Goal: Information Seeking & Learning: Learn about a topic

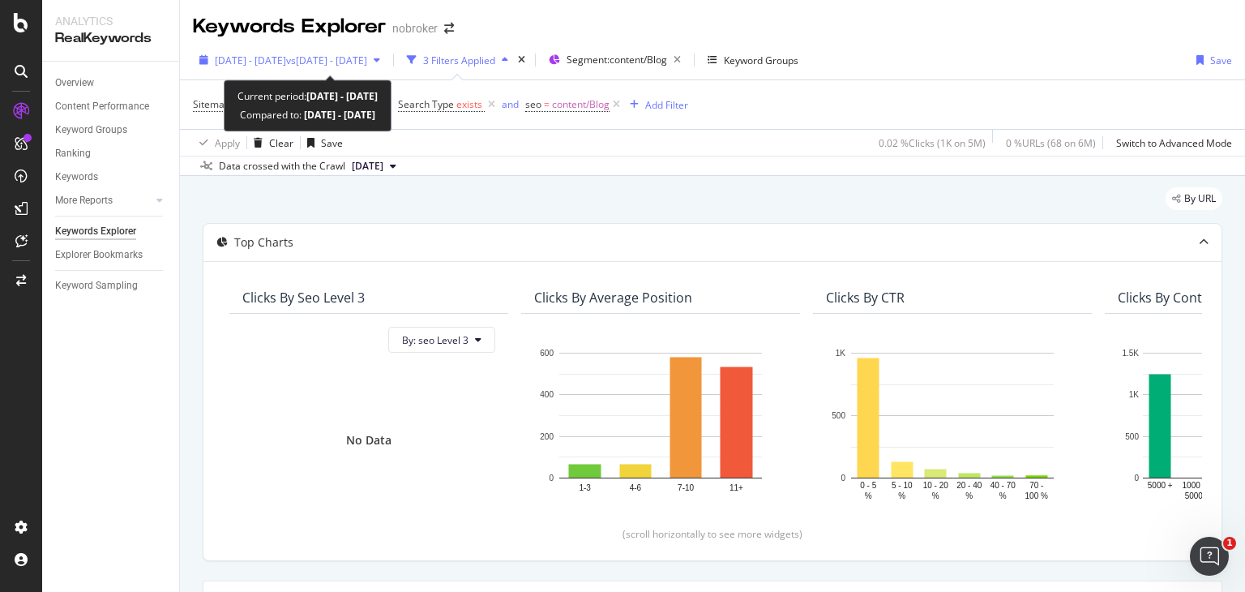
click at [387, 66] on div "2025 Jul. 11th - Aug. 7th vs 2024 Aug. 1st - Sep. 30th" at bounding box center [290, 60] width 194 height 24
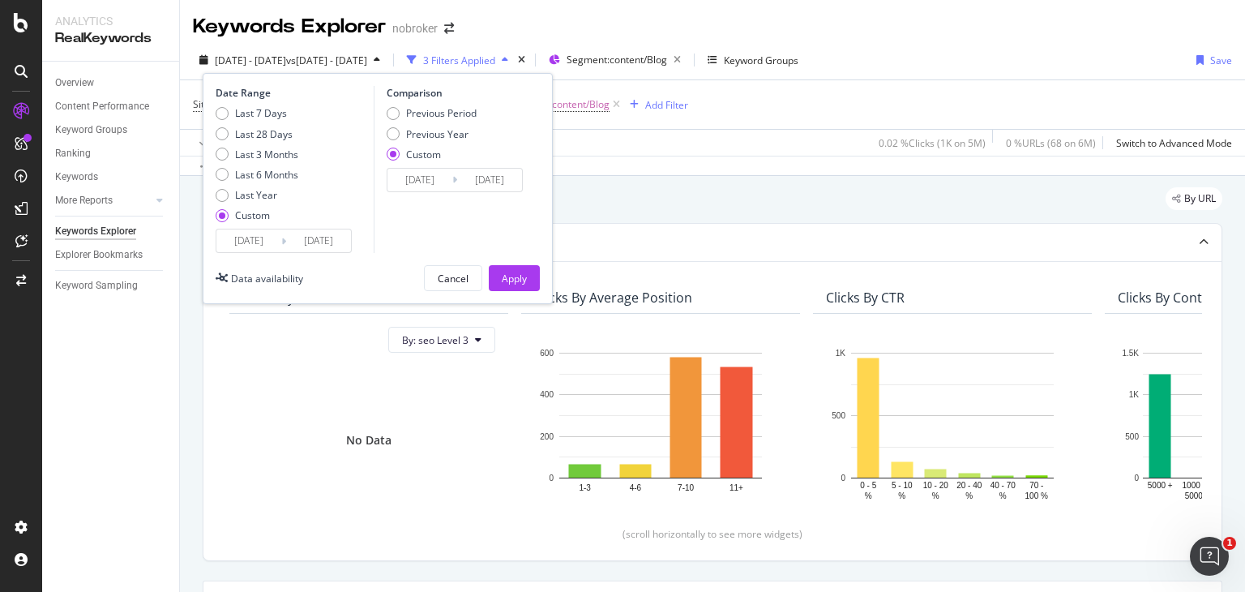
click at [225, 161] on div "Last 7 Days Last 28 Days Last 3 Months Last 6 Months Last Year Custom" at bounding box center [257, 167] width 83 height 122
click at [224, 160] on div "Last 3 Months" at bounding box center [222, 154] width 13 height 13
type input "[DATE]"
click at [394, 114] on div "Previous Period" at bounding box center [393, 113] width 13 height 13
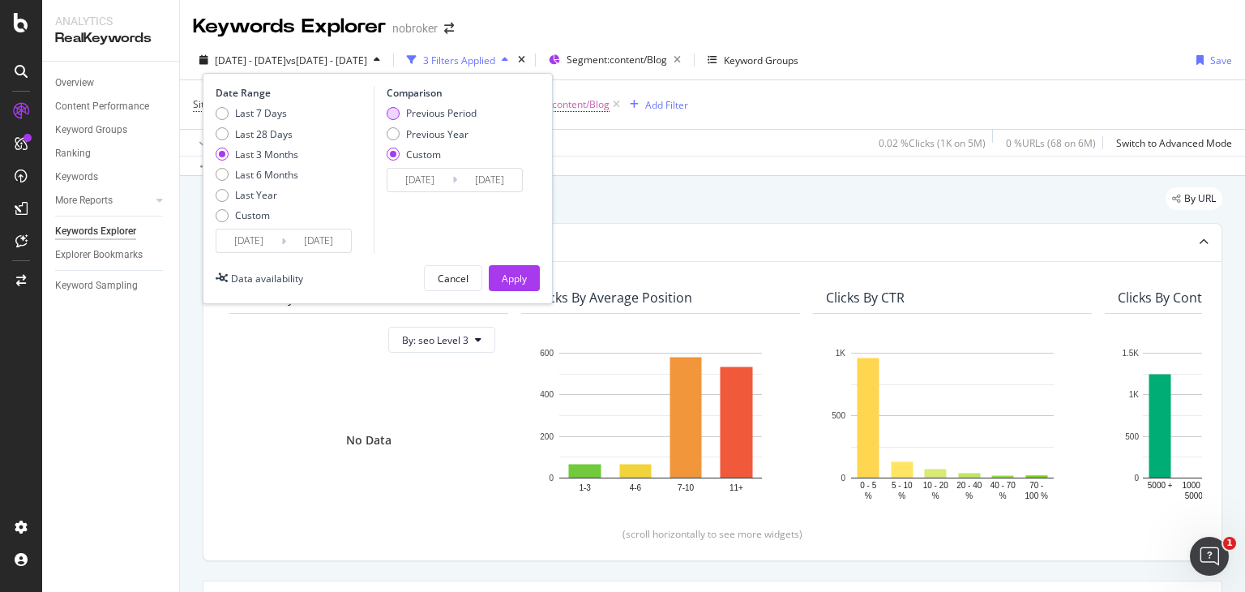
type input "[DATE]"
click at [508, 276] on div "Apply" at bounding box center [514, 279] width 25 height 14
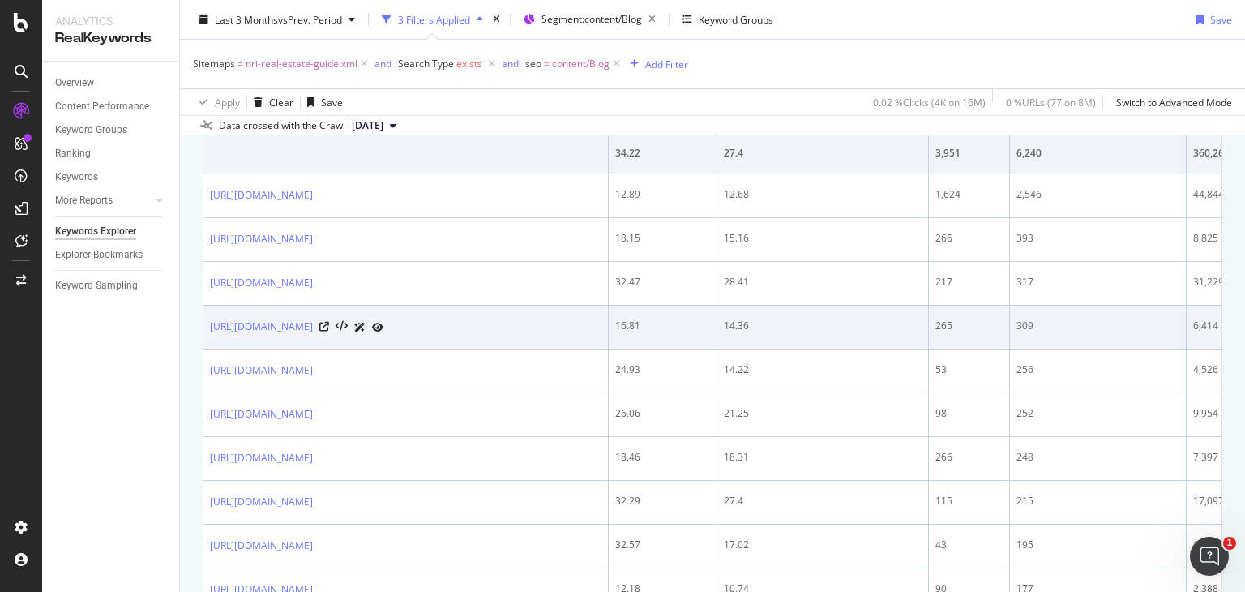
scroll to position [636, 0]
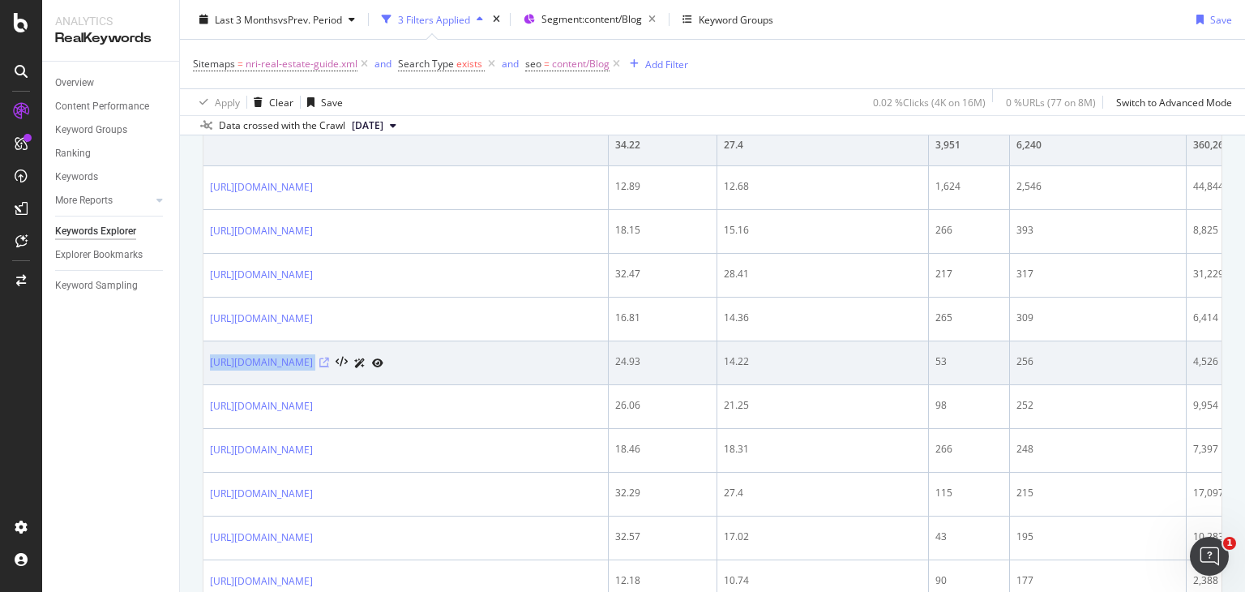
drag, startPoint x: 208, startPoint y: 371, endPoint x: 461, endPoint y: 374, distance: 253.0
click at [461, 374] on td "[URL][DOMAIN_NAME]" at bounding box center [405, 363] width 405 height 44
copy div "[URL][DOMAIN_NAME]"
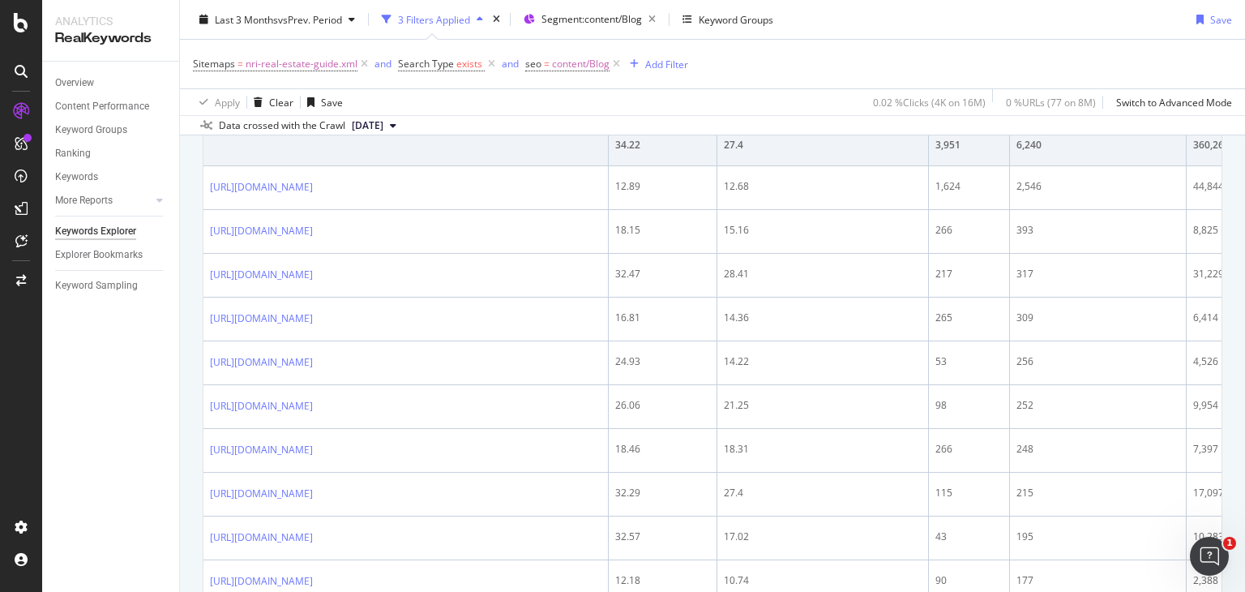
click at [144, 385] on div "Overview Content Performance Keyword Groups Ranking Keywords More Reports Count…" at bounding box center [110, 327] width 137 height 530
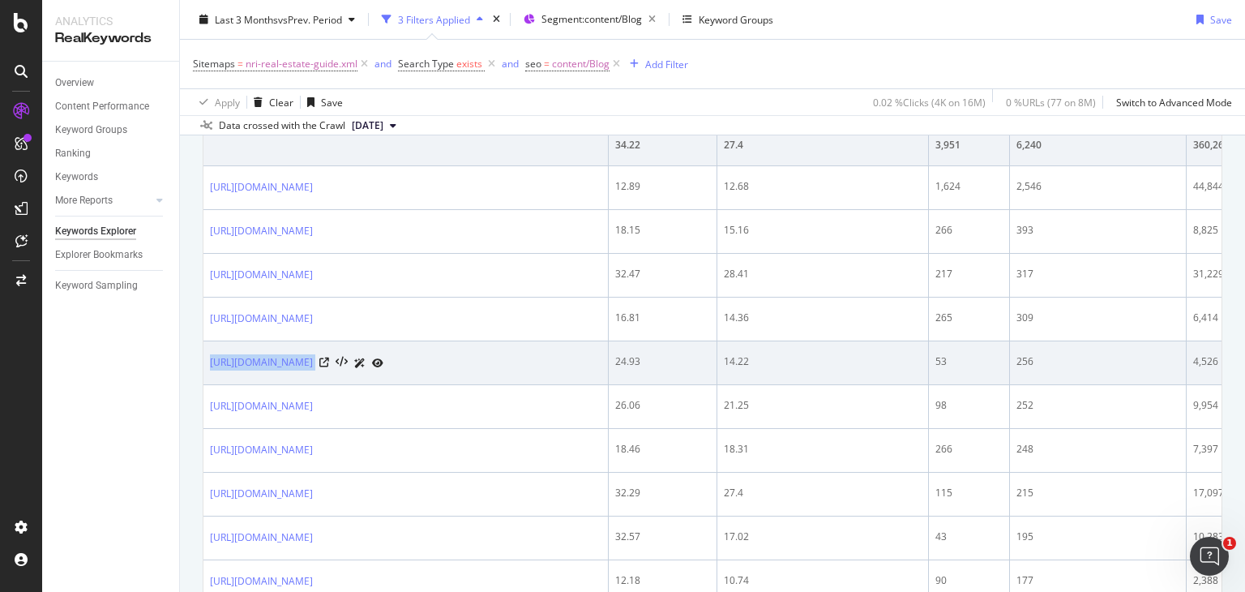
drag, startPoint x: 460, startPoint y: 366, endPoint x: 208, endPoint y: 383, distance: 252.7
click at [208, 383] on td "[URL][DOMAIN_NAME]" at bounding box center [405, 363] width 405 height 44
copy div "[URL][DOMAIN_NAME]"
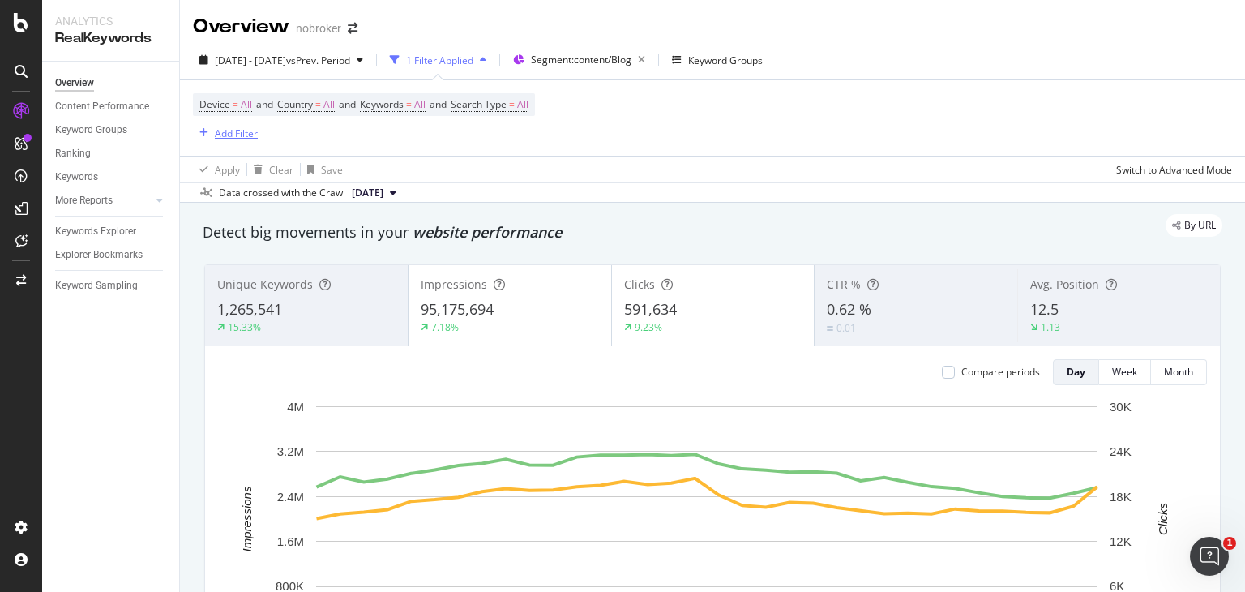
click at [211, 131] on div "button" at bounding box center [204, 133] width 22 height 10
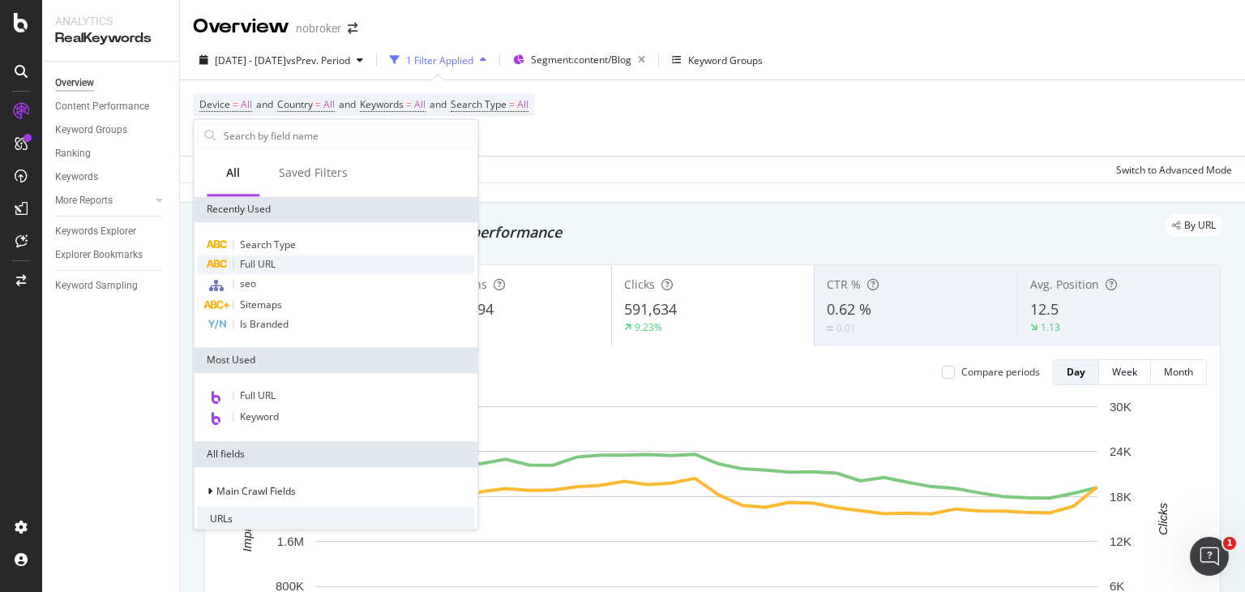
click at [261, 259] on span "Full URL" at bounding box center [258, 264] width 36 height 14
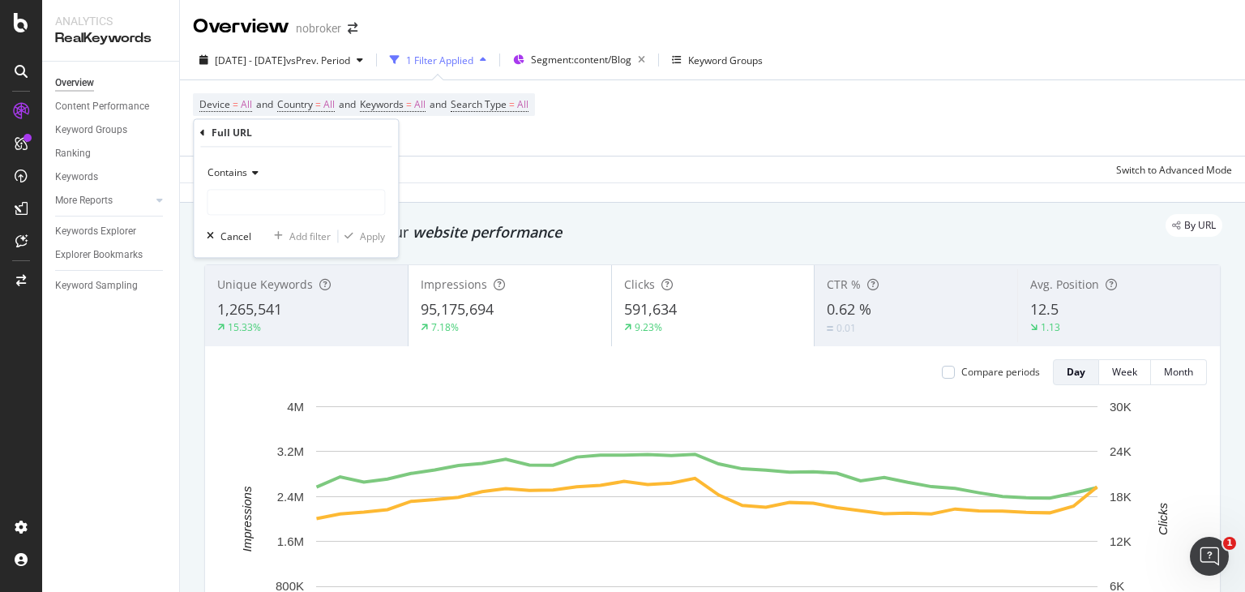
click at [243, 168] on span "Contains" at bounding box center [228, 173] width 40 height 14
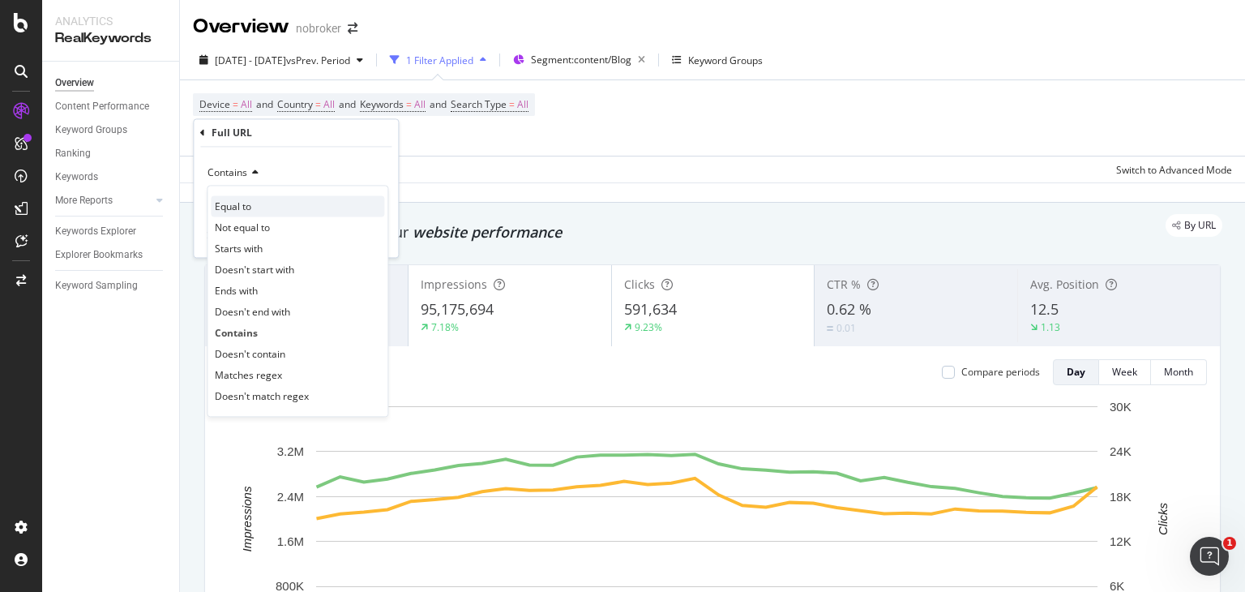
click at [237, 205] on span "Equal to" at bounding box center [233, 206] width 36 height 14
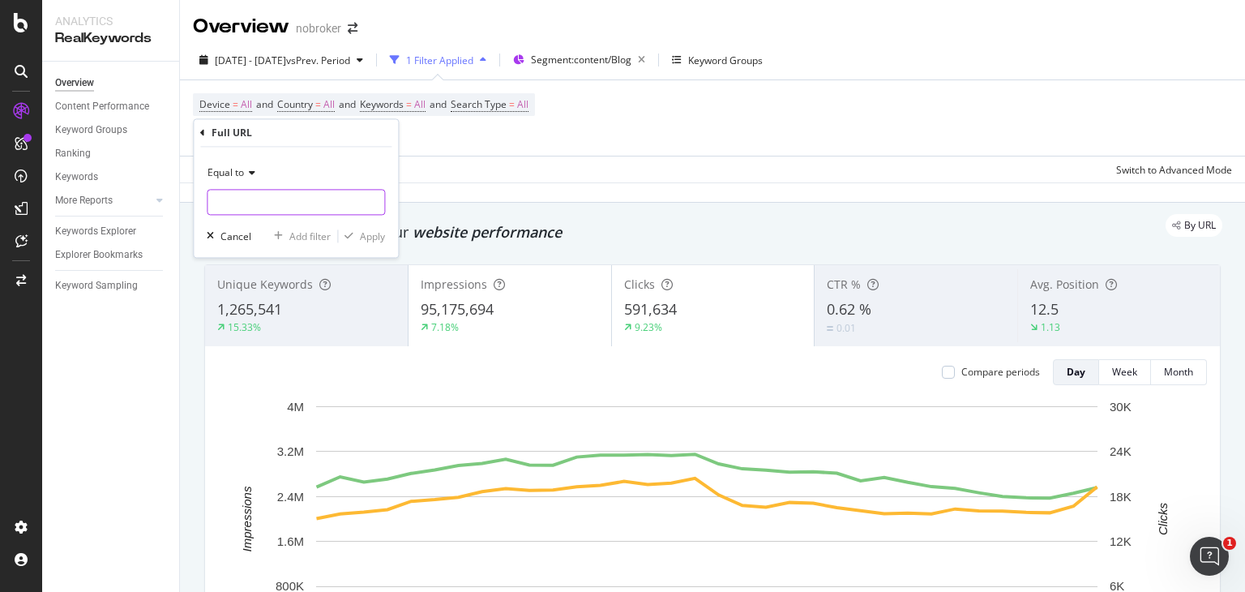
click at [255, 199] on input "text" at bounding box center [296, 203] width 177 height 26
paste input "nri gift tax in [GEOGRAPHIC_DATA]"
type input "nri gift tax in [GEOGRAPHIC_DATA]"
click at [373, 197] on icon at bounding box center [372, 202] width 9 height 11
click at [263, 202] on input "text" at bounding box center [296, 203] width 177 height 26
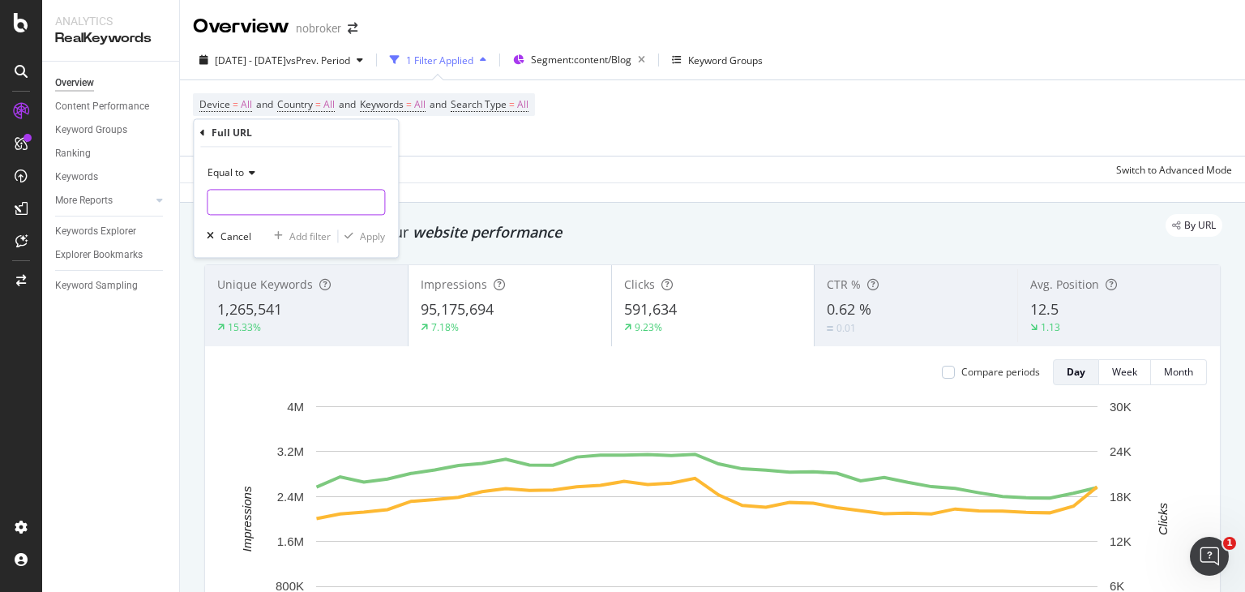
paste input "[URL][DOMAIN_NAME]"
type input "[URL][DOMAIN_NAME]"
click at [366, 233] on div "Apply" at bounding box center [372, 236] width 25 height 14
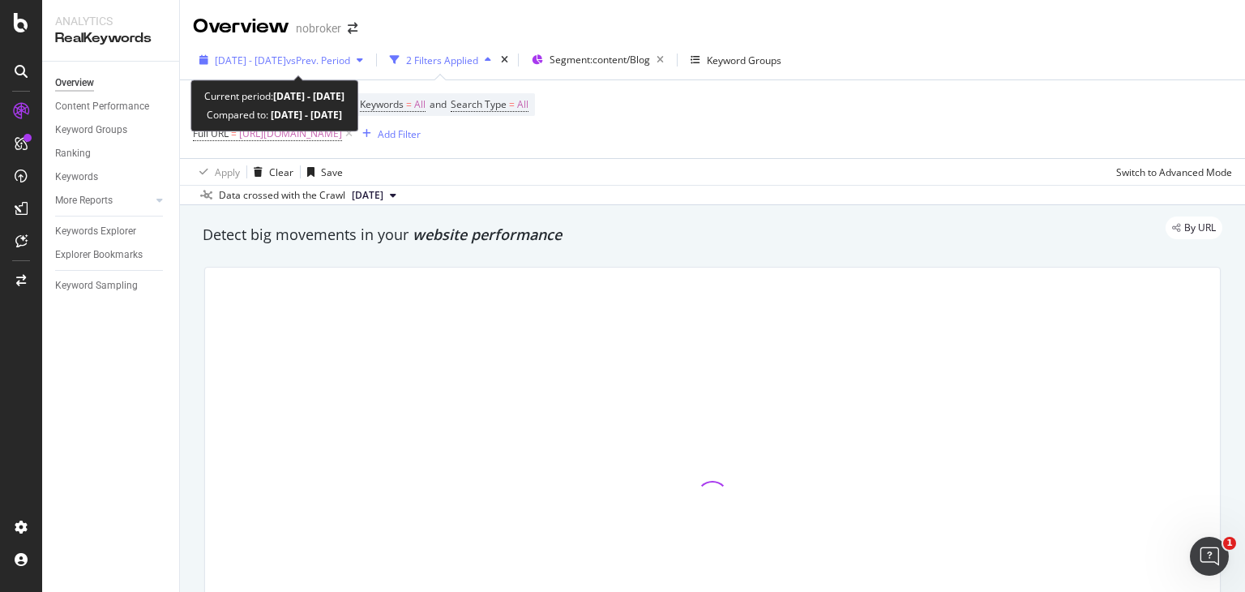
click at [350, 54] on span "vs Prev. Period" at bounding box center [318, 61] width 64 height 14
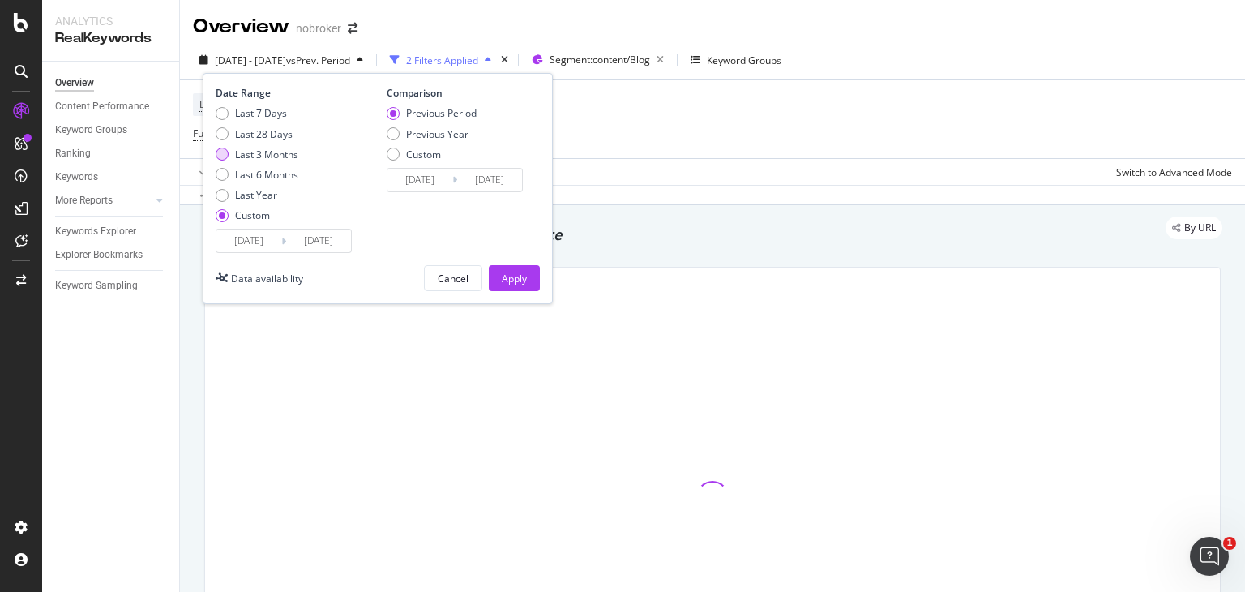
click at [217, 150] on div "Last 3 Months" at bounding box center [222, 154] width 13 height 13
type input "[DATE]"
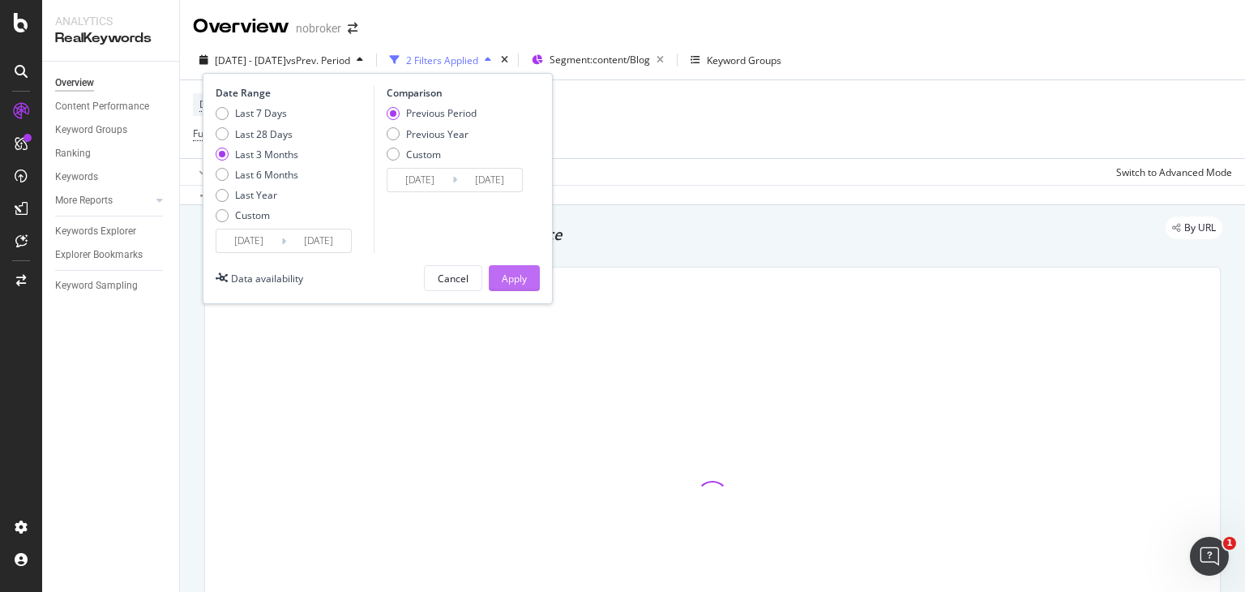
click at [517, 277] on div "Apply" at bounding box center [514, 279] width 25 height 14
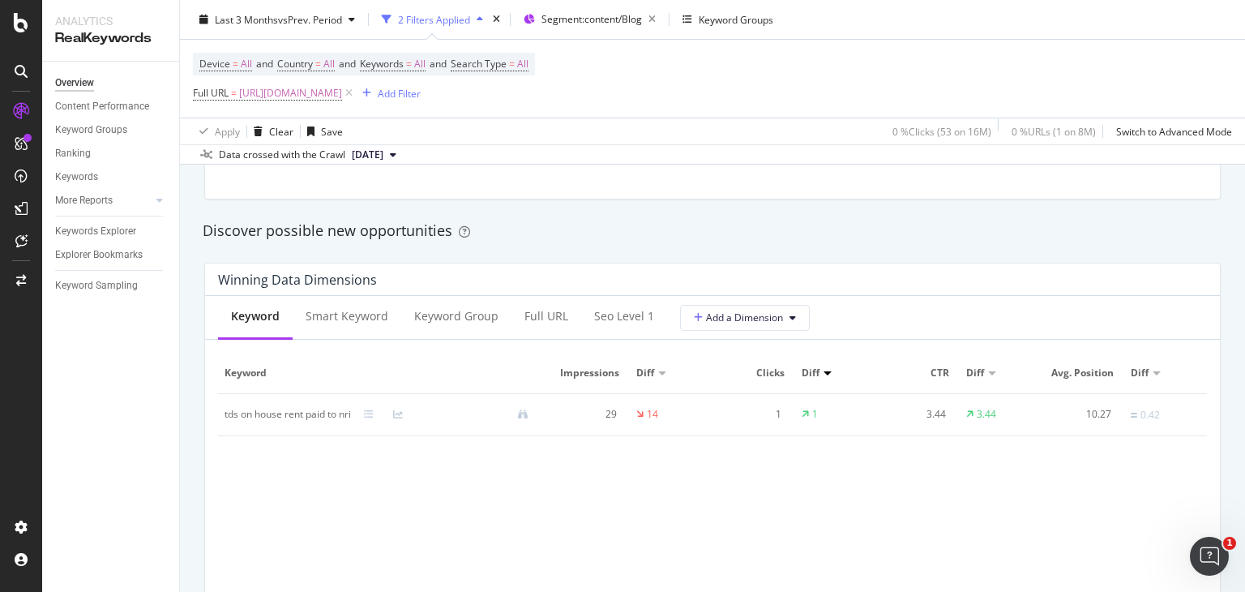
scroll to position [1370, 0]
click at [458, 318] on div "Keyword Group" at bounding box center [456, 314] width 84 height 16
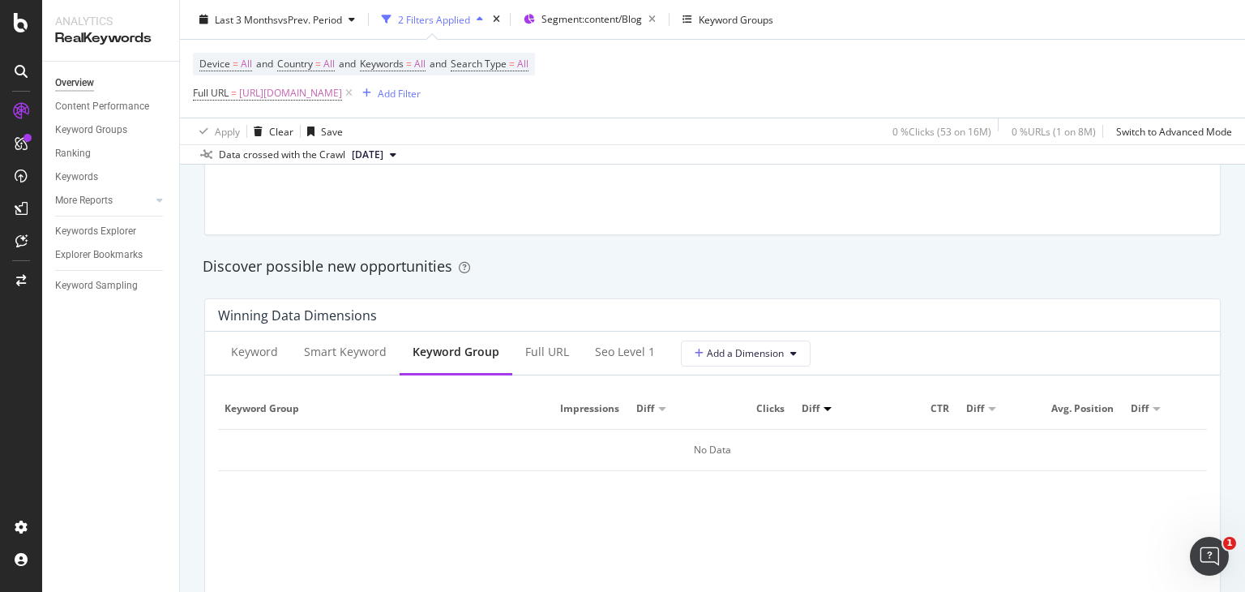
scroll to position [1356, 0]
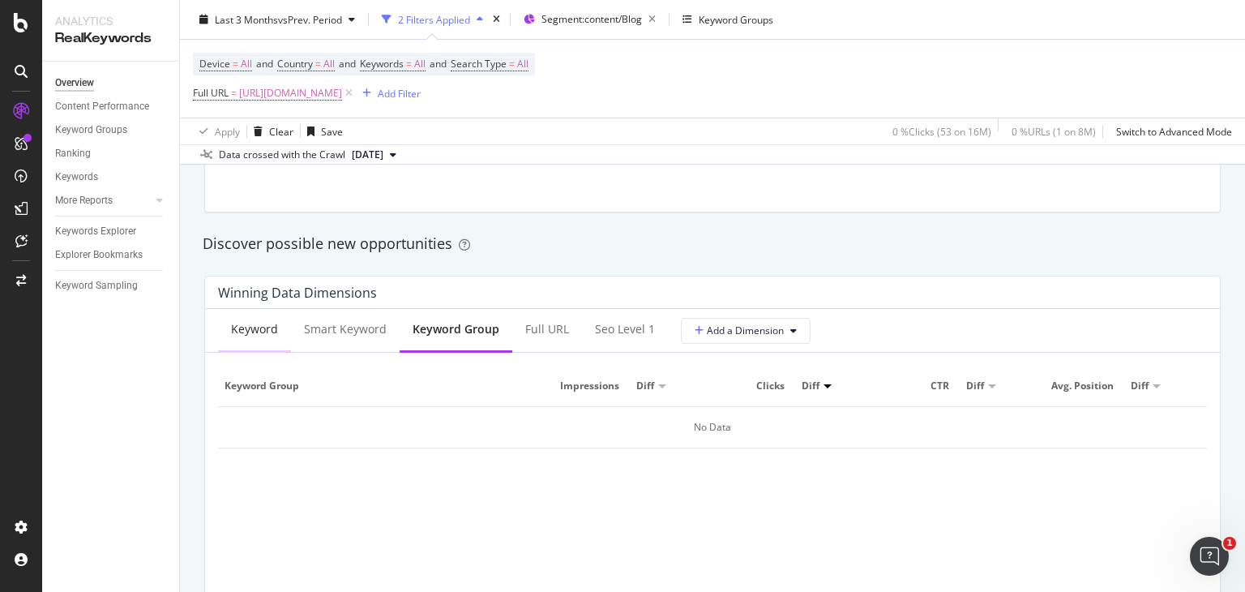
click at [250, 325] on div "Keyword" at bounding box center [254, 329] width 47 height 16
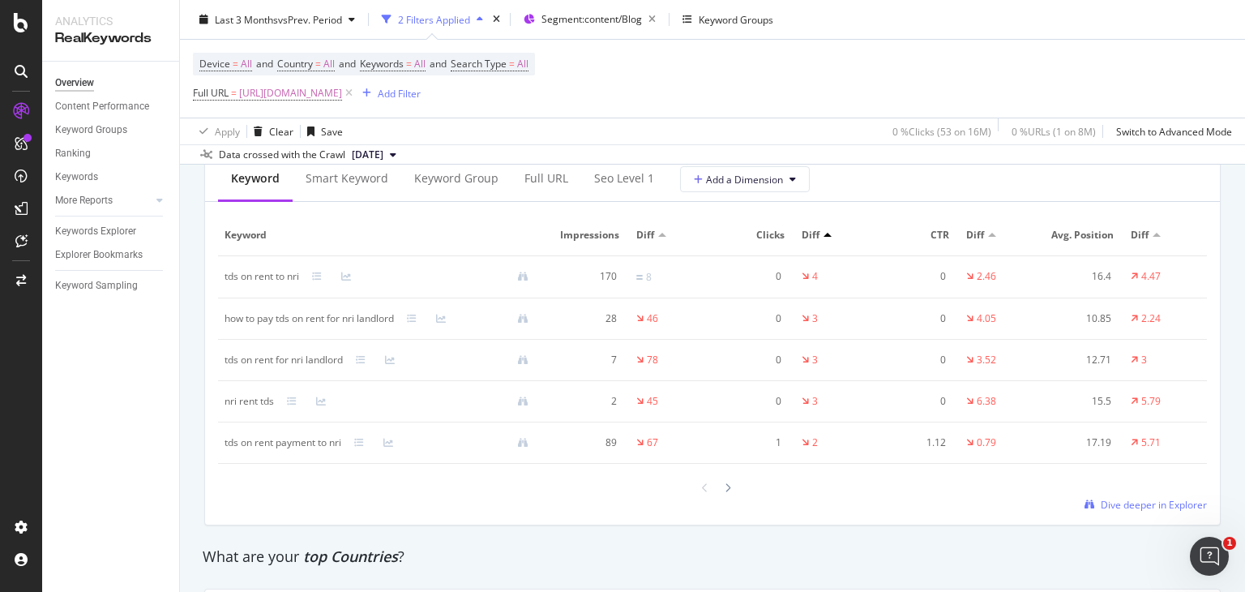
scroll to position [1966, 0]
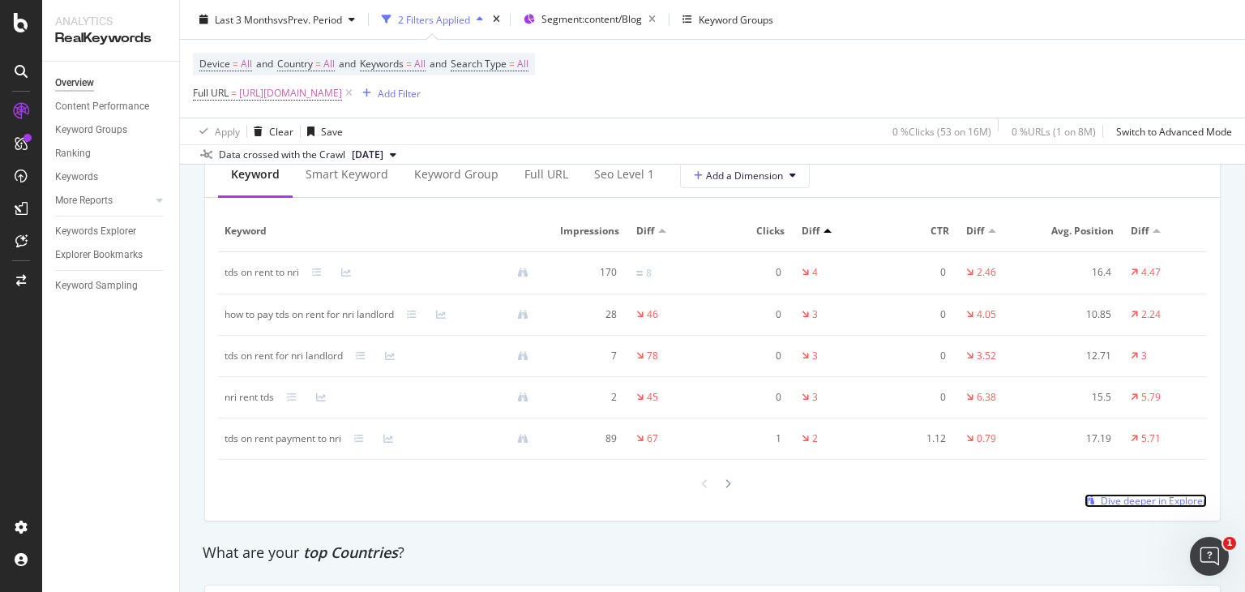
click at [1125, 494] on span "Dive deeper in Explorer" at bounding box center [1154, 501] width 106 height 14
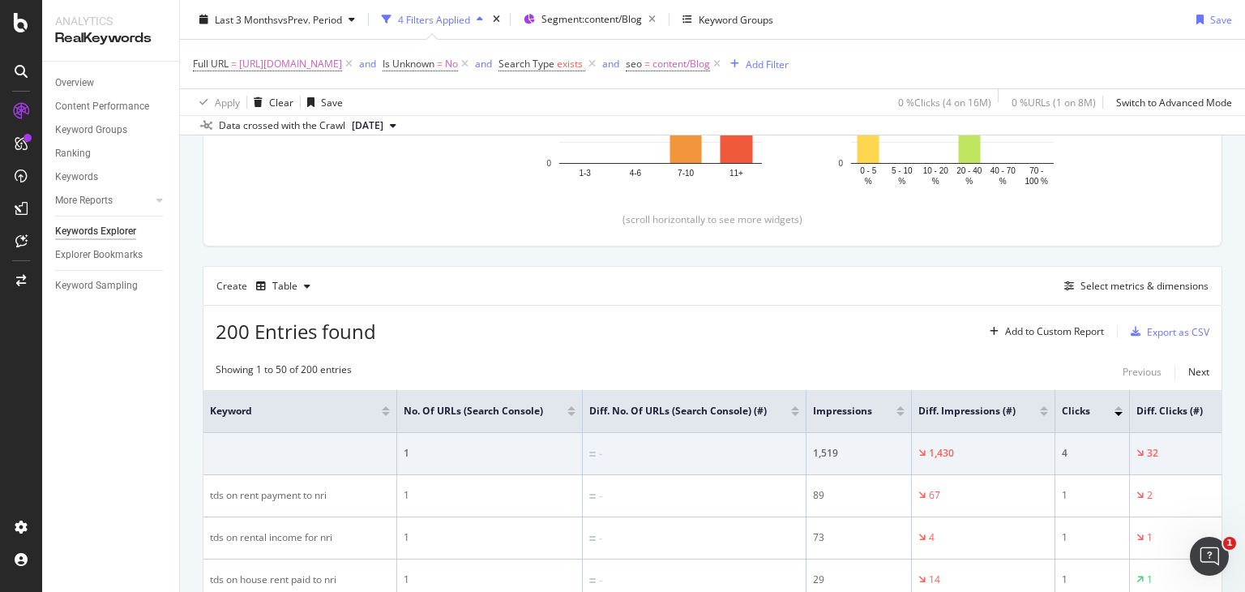
scroll to position [310, 0]
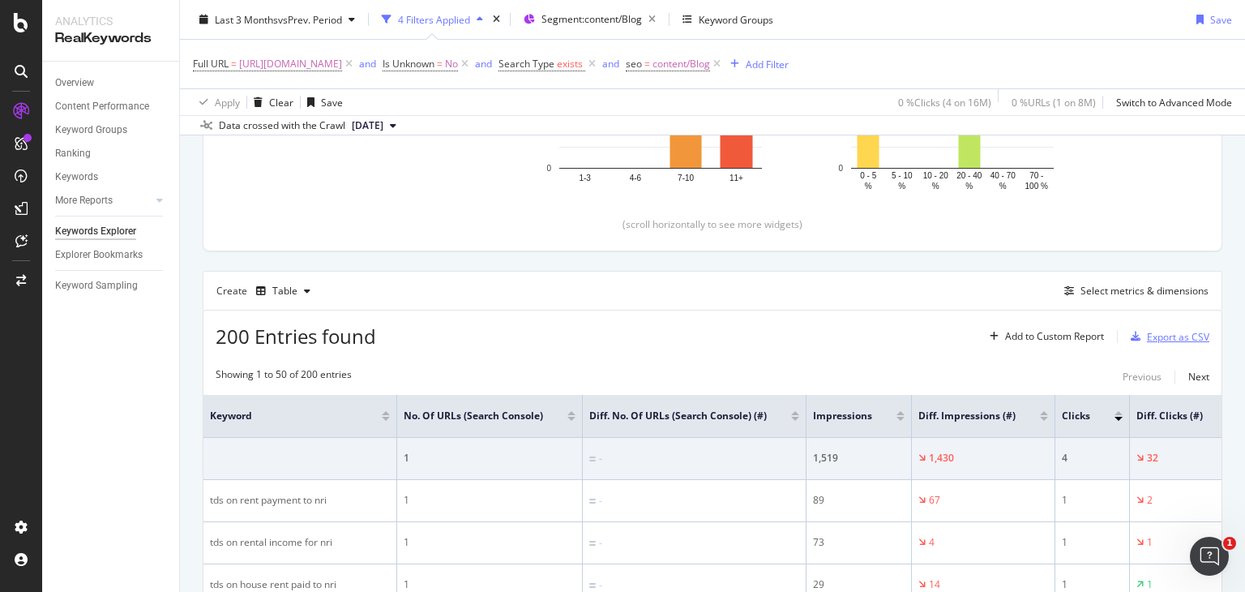
click at [1147, 330] on div "Export as CSV" at bounding box center [1178, 337] width 62 height 14
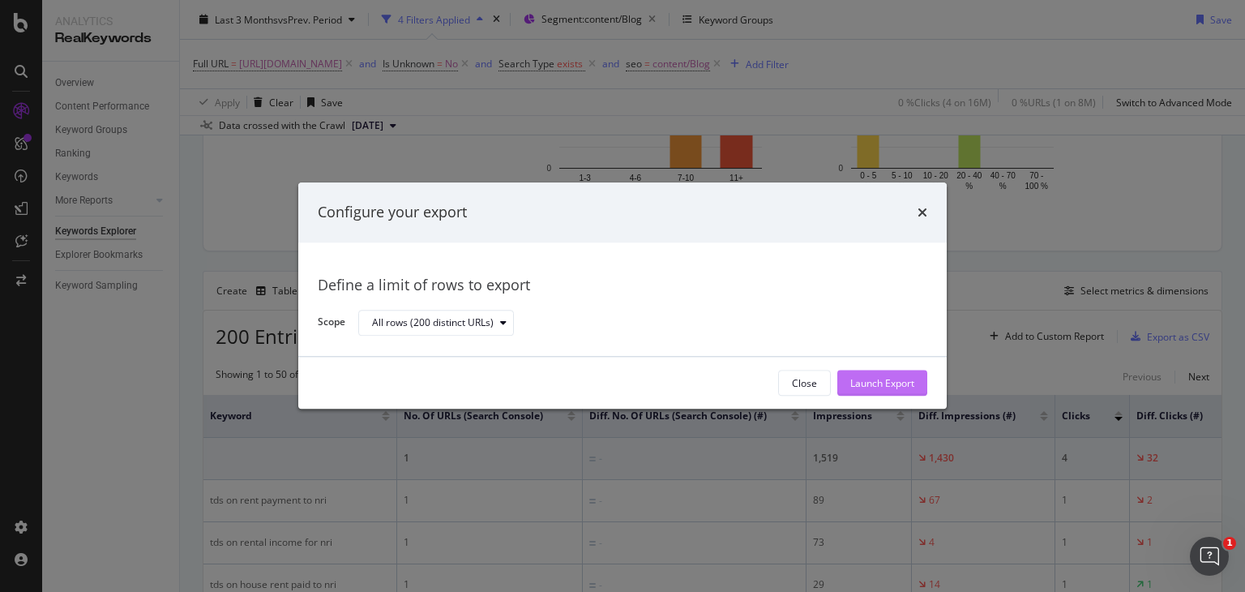
click at [867, 376] on div "Launch Export" at bounding box center [882, 383] width 64 height 14
